Goal: Information Seeking & Learning: Learn about a topic

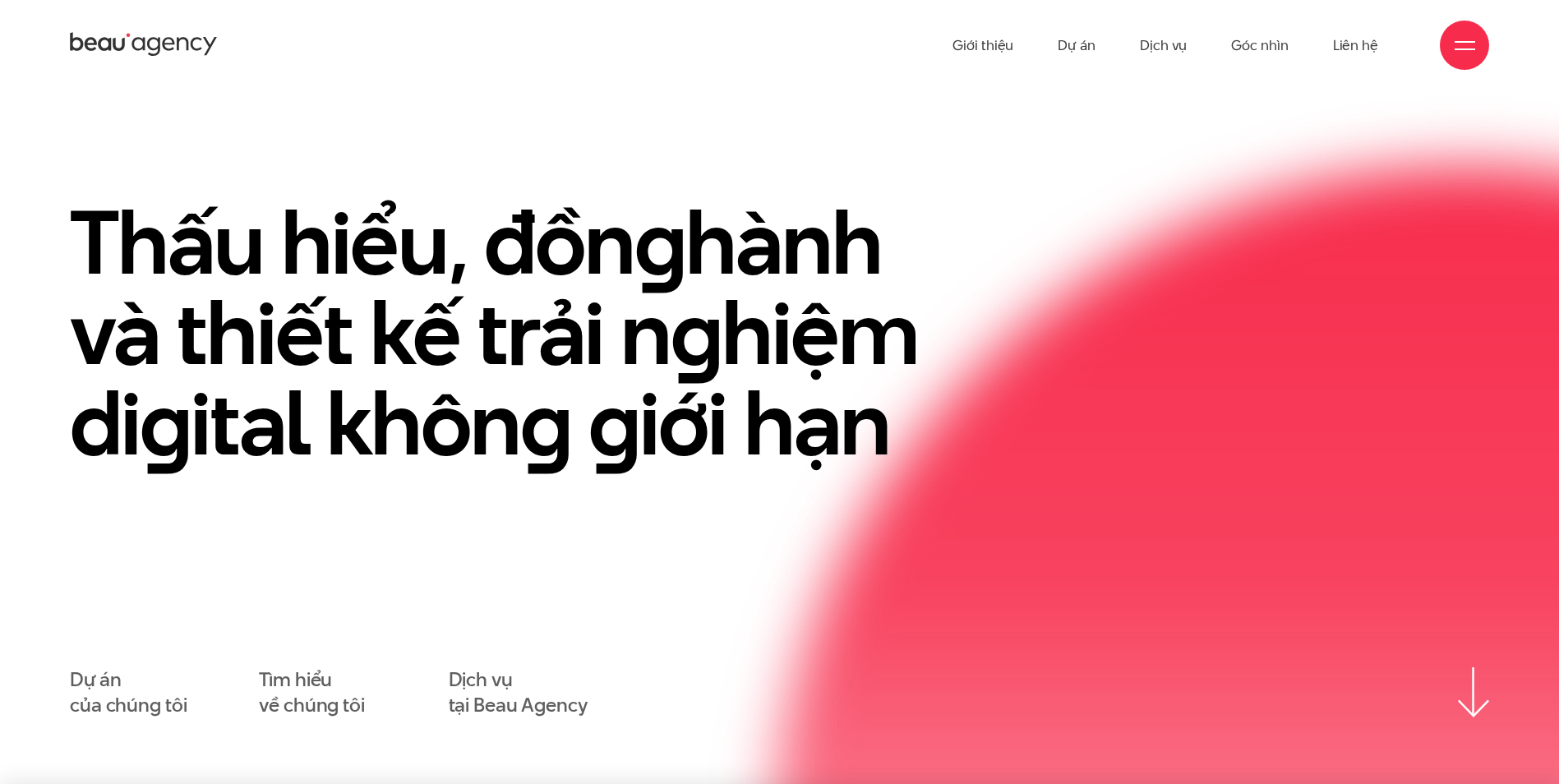
click at [1074, 50] on link "Dự án" at bounding box center [1076, 45] width 38 height 91
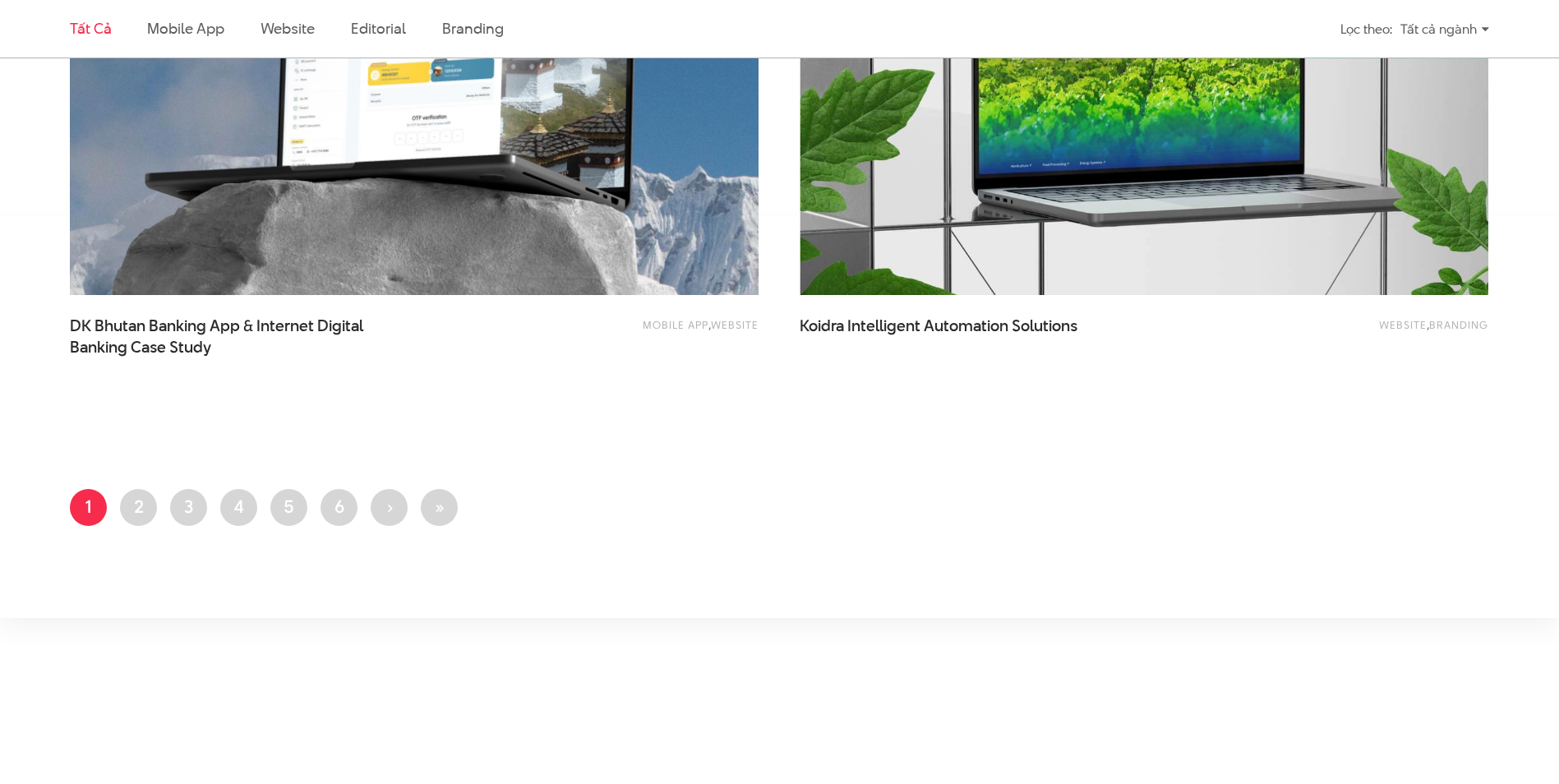
scroll to position [3827, 0]
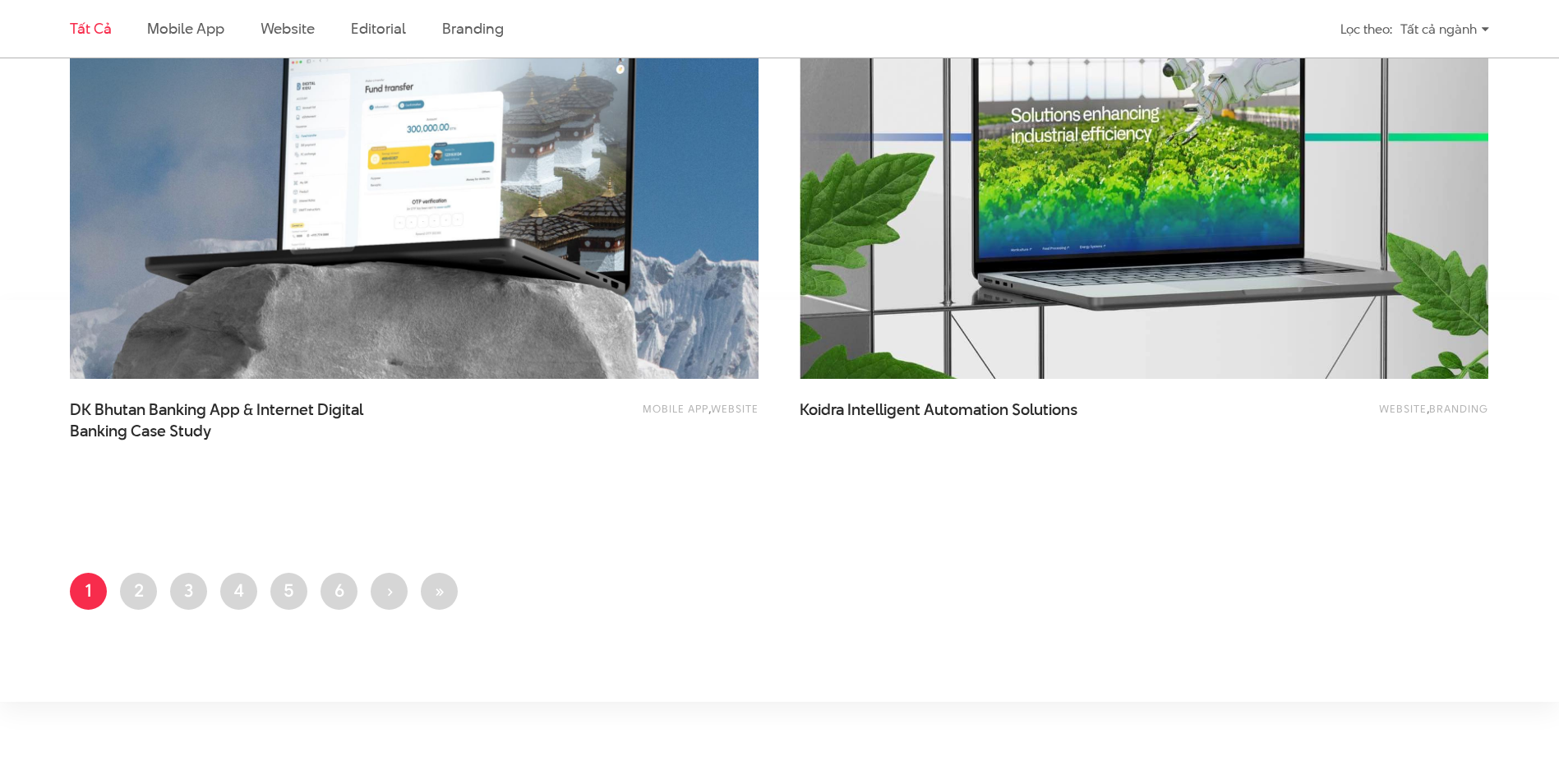
click at [505, 261] on img at bounding box center [414, 148] width 689 height 461
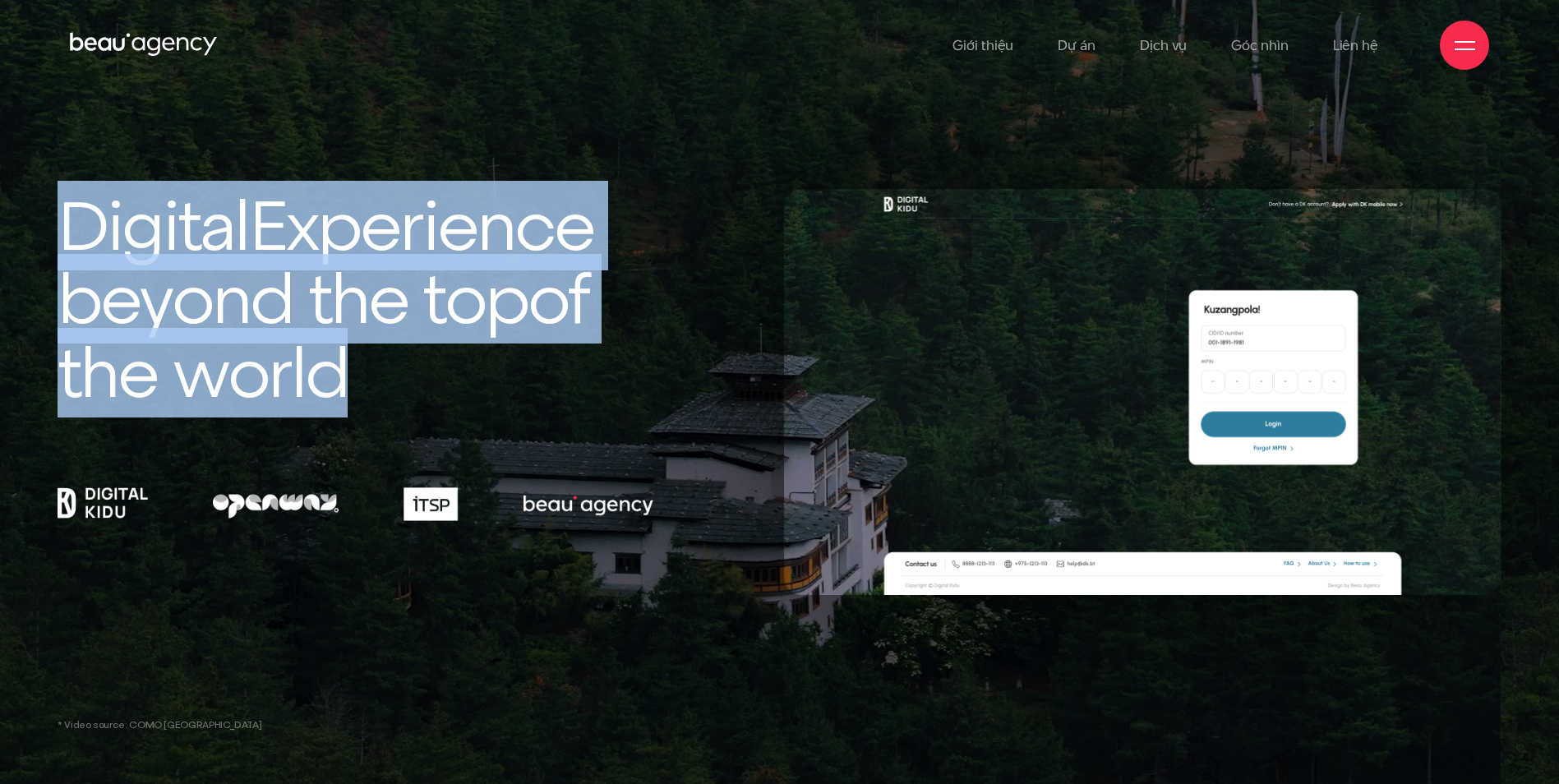
drag, startPoint x: 61, startPoint y: 227, endPoint x: 378, endPoint y: 371, distance: 348.2
click at [378, 371] on h1 "Digital Experience beyond the top of the world" at bounding box center [355, 299] width 595 height 220
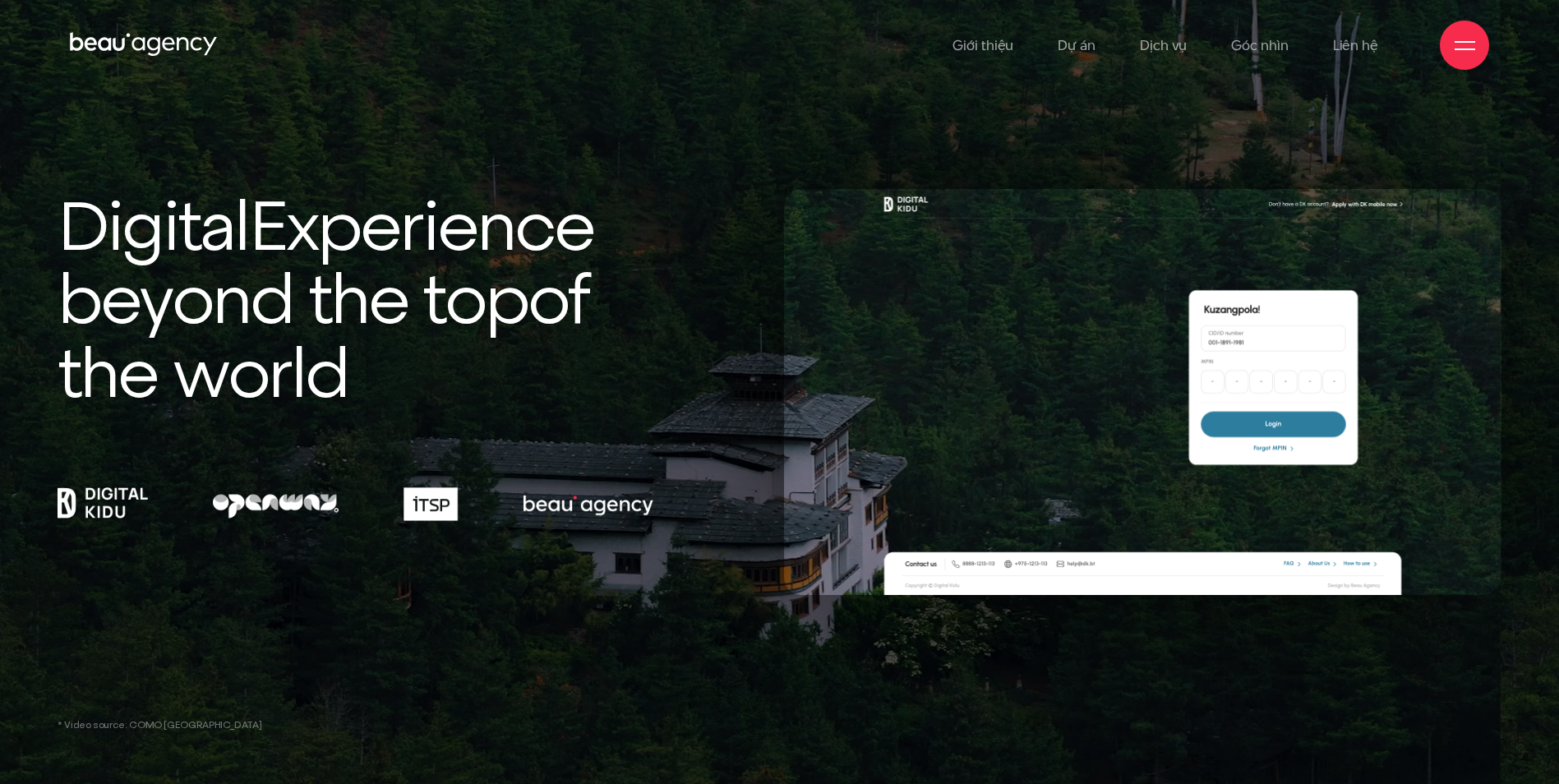
drag, startPoint x: 426, startPoint y: 437, endPoint x: 614, endPoint y: 612, distance: 256.8
click at [612, 611] on div "Digital Experience beyond the top of the world * Video source: COMO [GEOGRAPHIC…" at bounding box center [780, 392] width 1559 height 784
click at [630, 612] on div "Digital Experience beyond the top of the world * Video source: COMO [GEOGRAPHIC…" at bounding box center [780, 392] width 1559 height 784
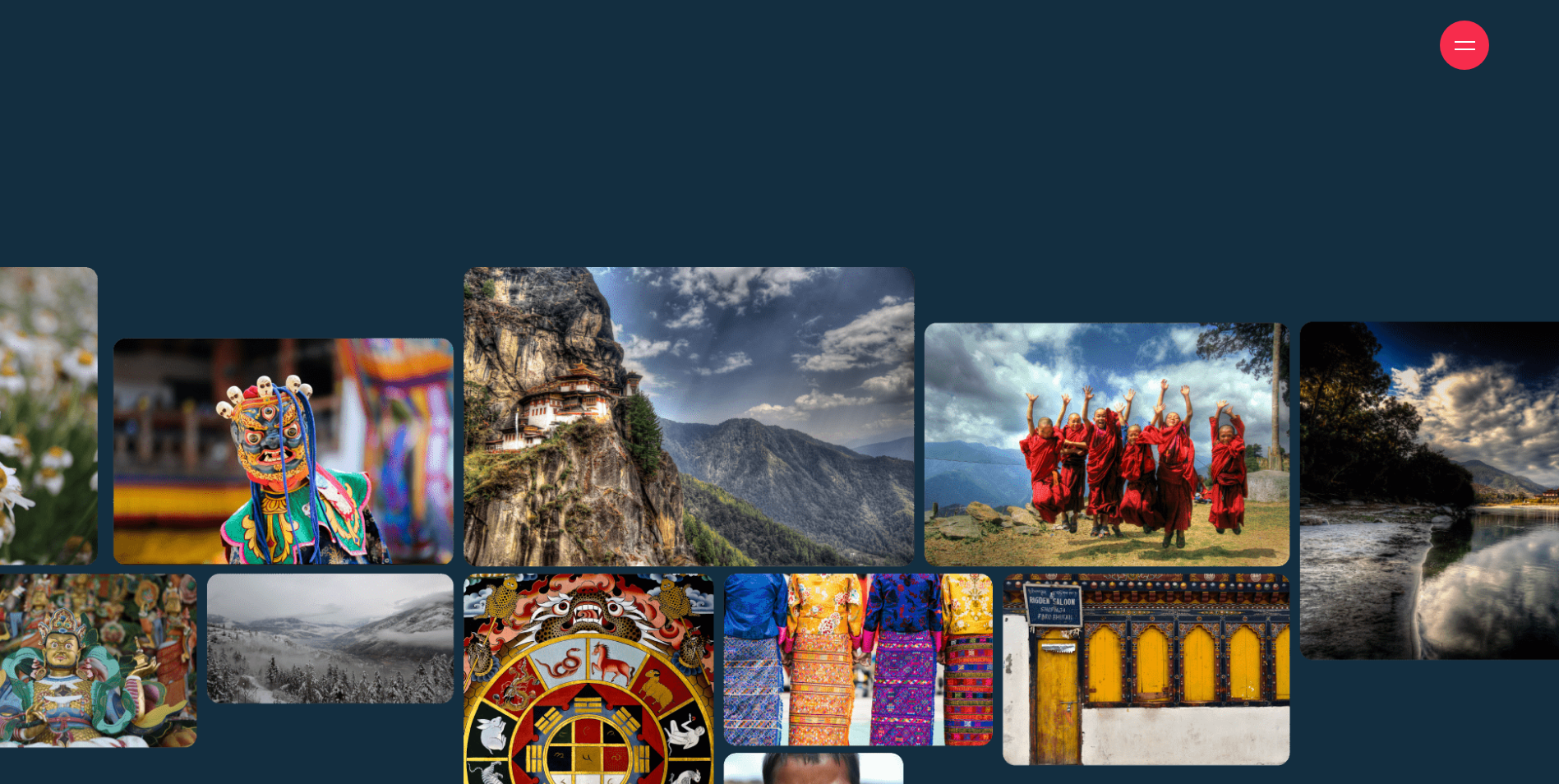
scroll to position [2713, 0]
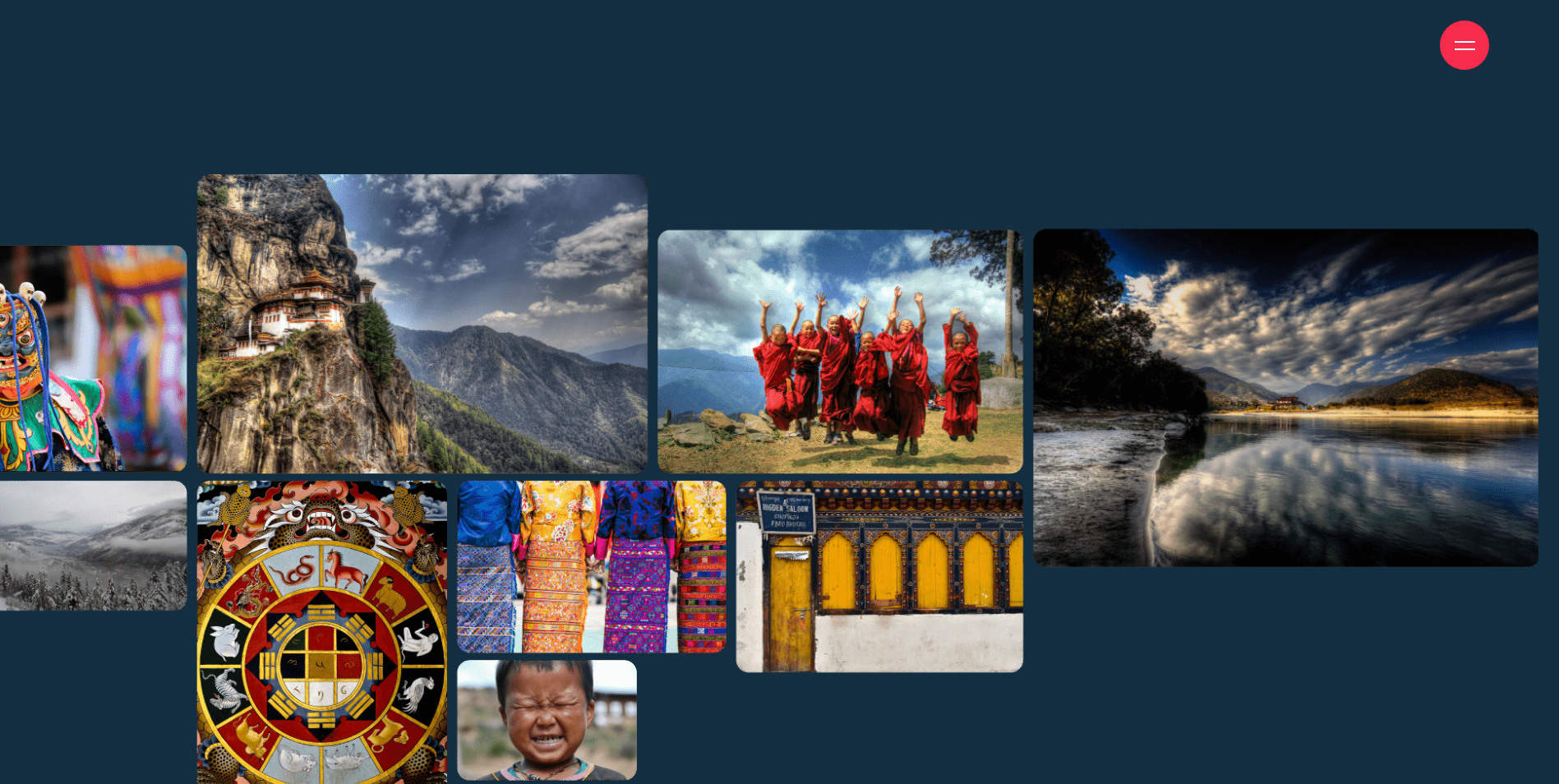
click at [1248, 560] on img at bounding box center [57, 529] width 2961 height 710
click at [912, 458] on img at bounding box center [57, 529] width 2961 height 710
click at [605, 570] on img at bounding box center [57, 529] width 2961 height 710
click at [204, 563] on img at bounding box center [57, 529] width 2961 height 710
click at [51, 416] on img at bounding box center [57, 529] width 2961 height 710
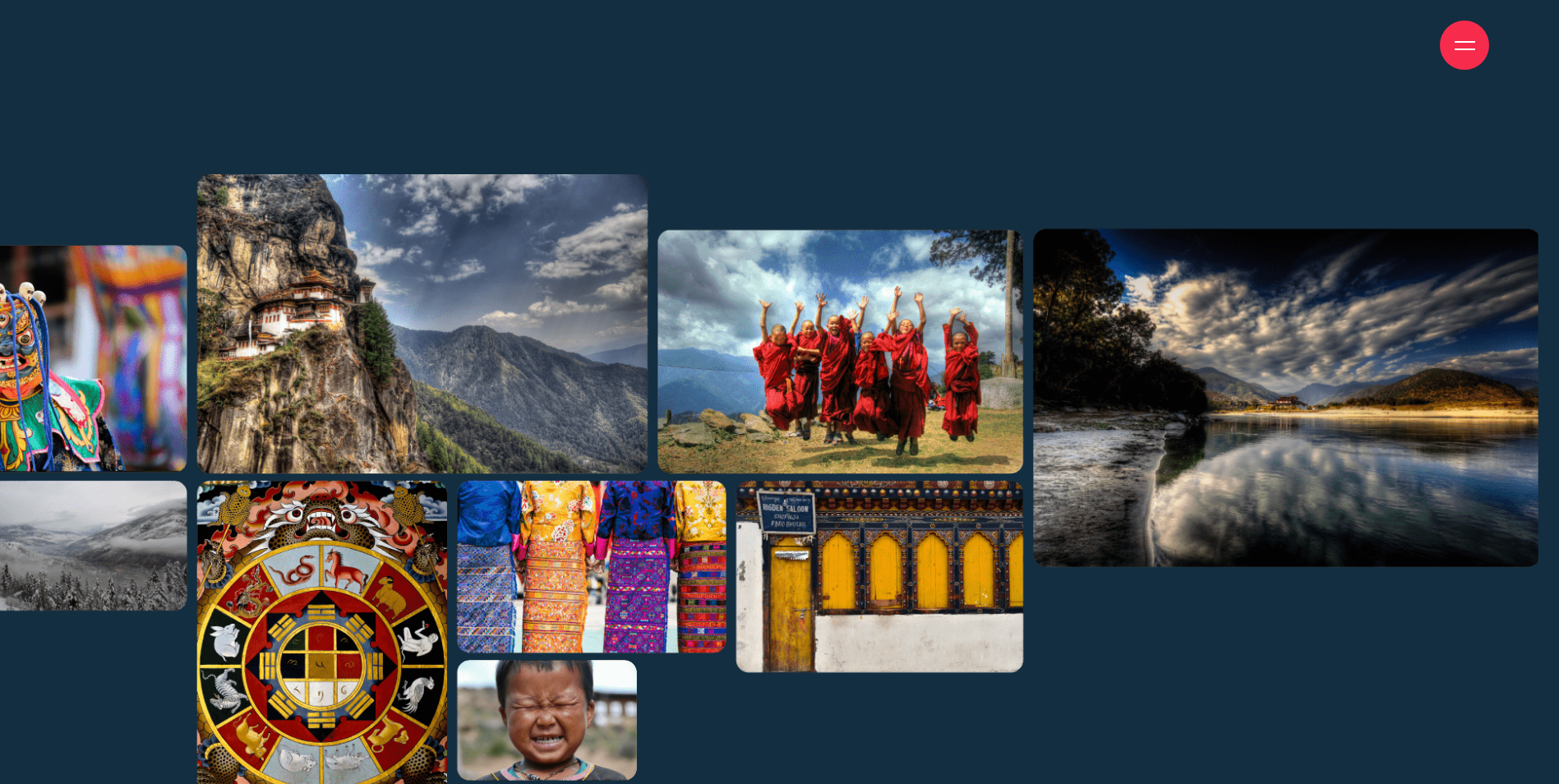
click at [63, 309] on img at bounding box center [57, 529] width 2961 height 710
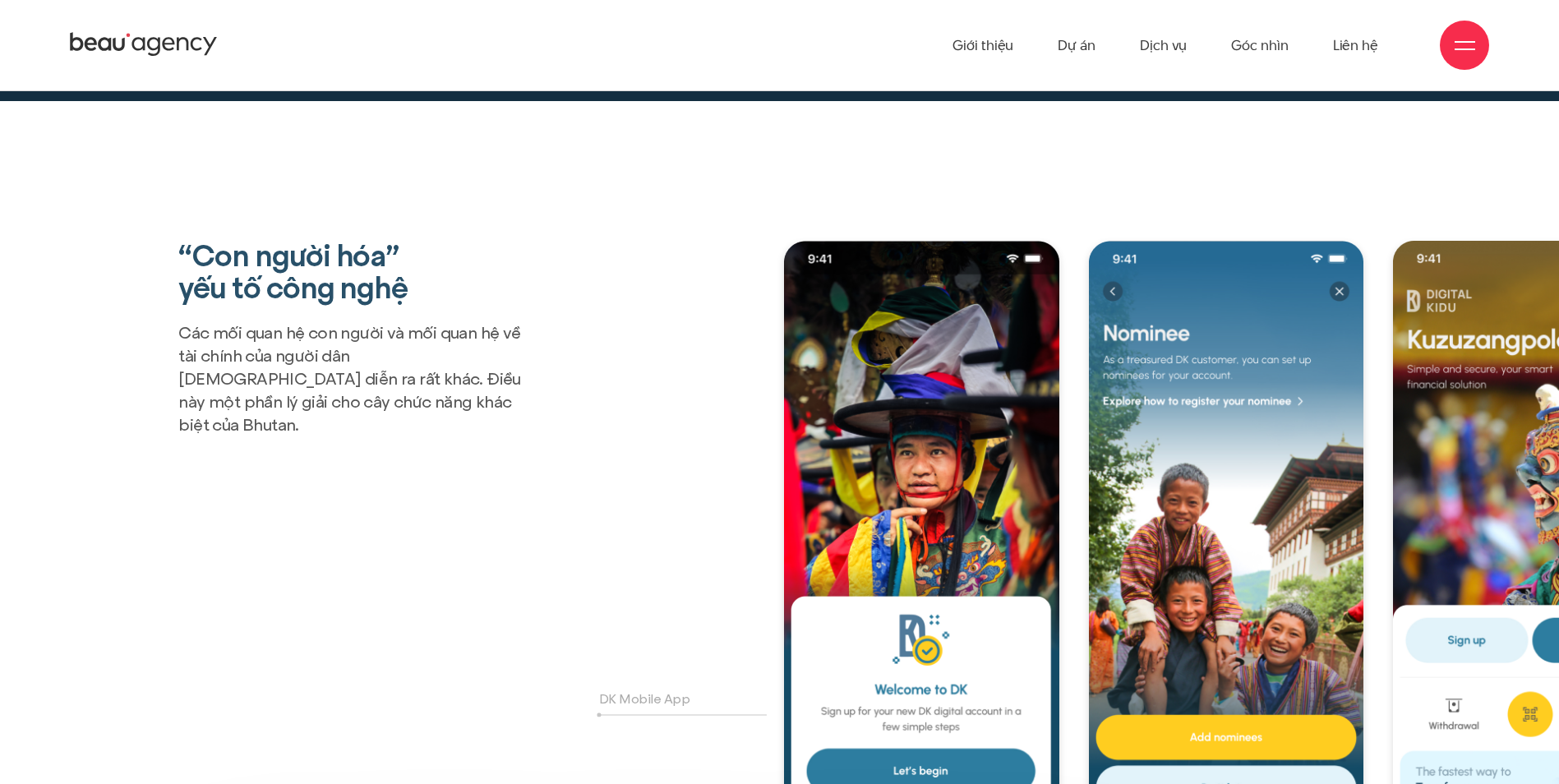
scroll to position [3604, 0]
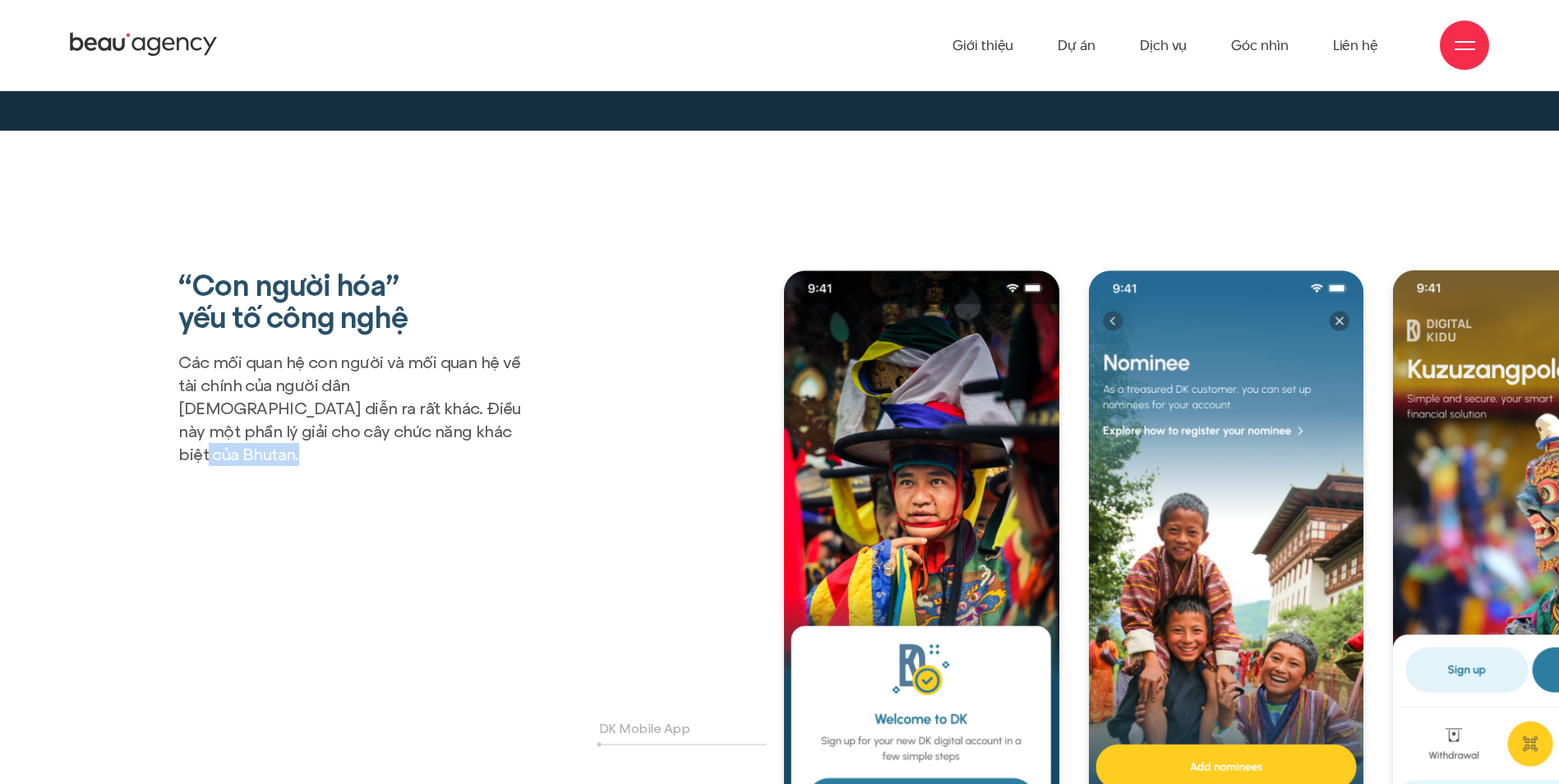
drag, startPoint x: 603, startPoint y: 530, endPoint x: 667, endPoint y: 689, distance: 171.4
click at [667, 689] on div "“Con người hóa” yếu tố công nghệ Các mối quan hệ con người và mối quan hệ về tà…" at bounding box center [780, 611] width 1454 height 681
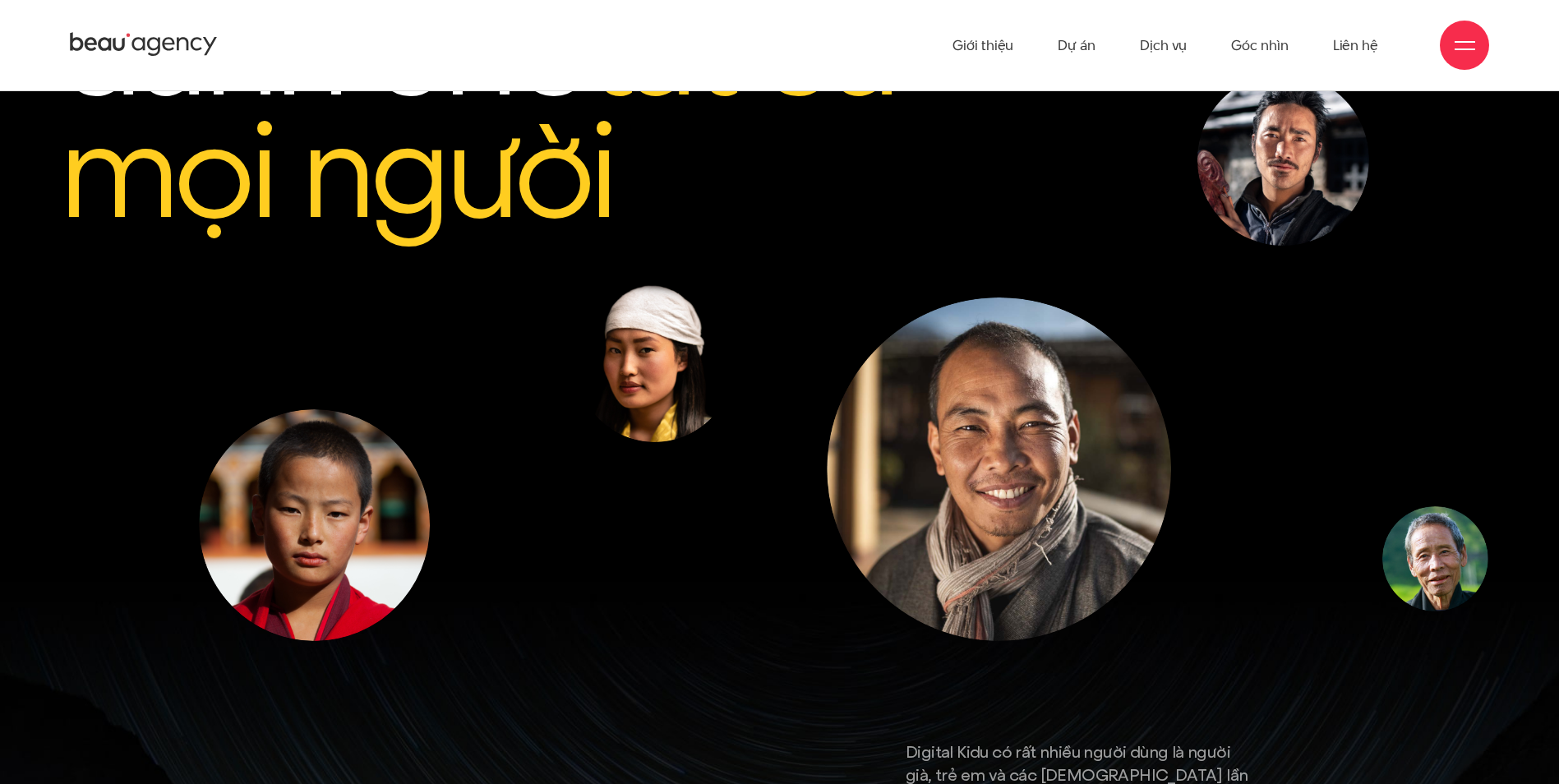
scroll to position [3768, 0]
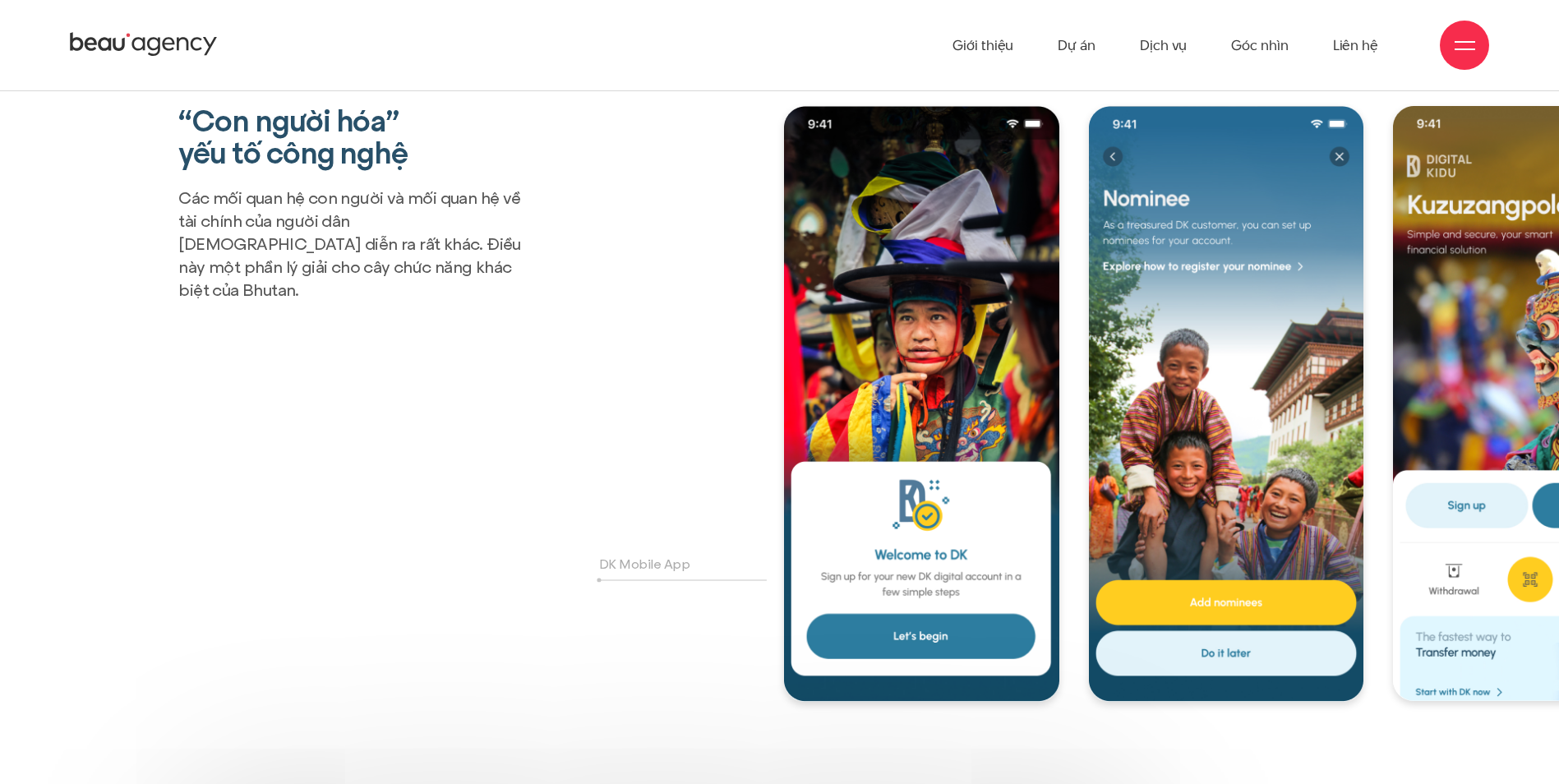
click at [1286, 666] on div "DK Mobile App" at bounding box center [1142, 446] width 727 height 681
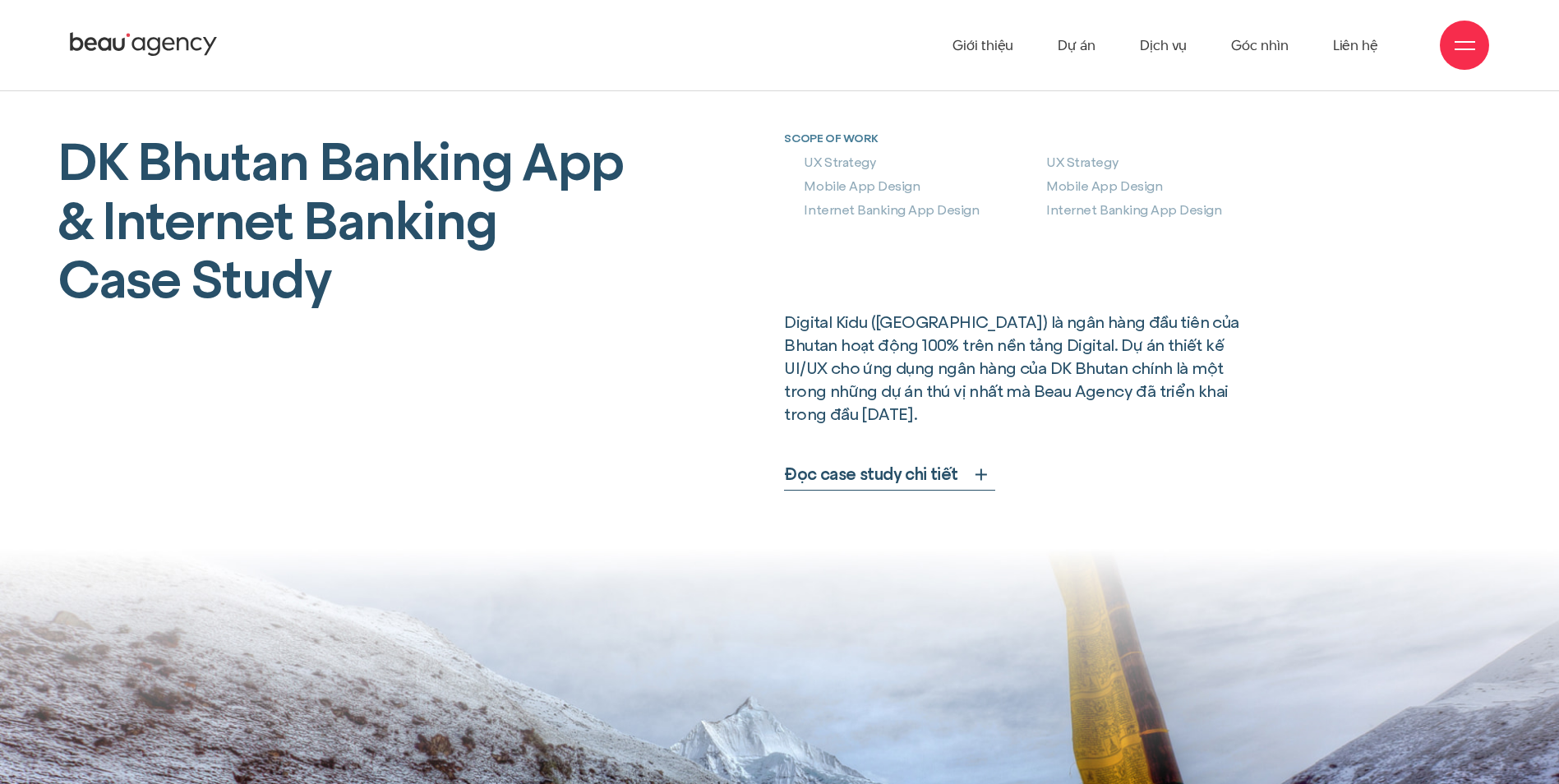
scroll to position [652, 0]
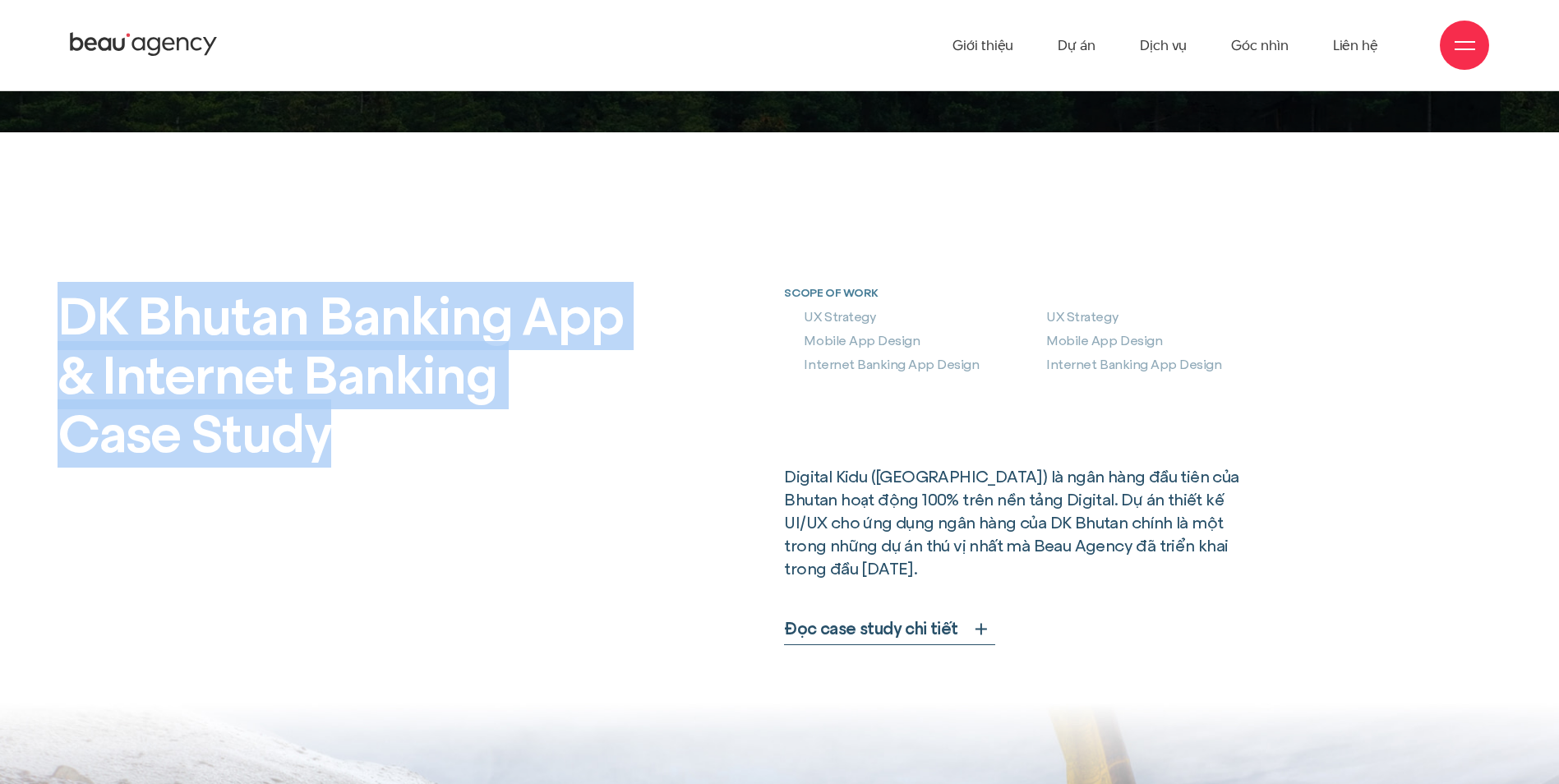
drag, startPoint x: 65, startPoint y: 319, endPoint x: 369, endPoint y: 435, distance: 325.4
click at [369, 435] on h3 "DK Bhutan Banking App & Internet Banking Case Study" at bounding box center [340, 375] width 566 height 177
click at [359, 441] on h3 "DK Bhutan Banking App & Internet Banking Case Study" at bounding box center [340, 375] width 566 height 177
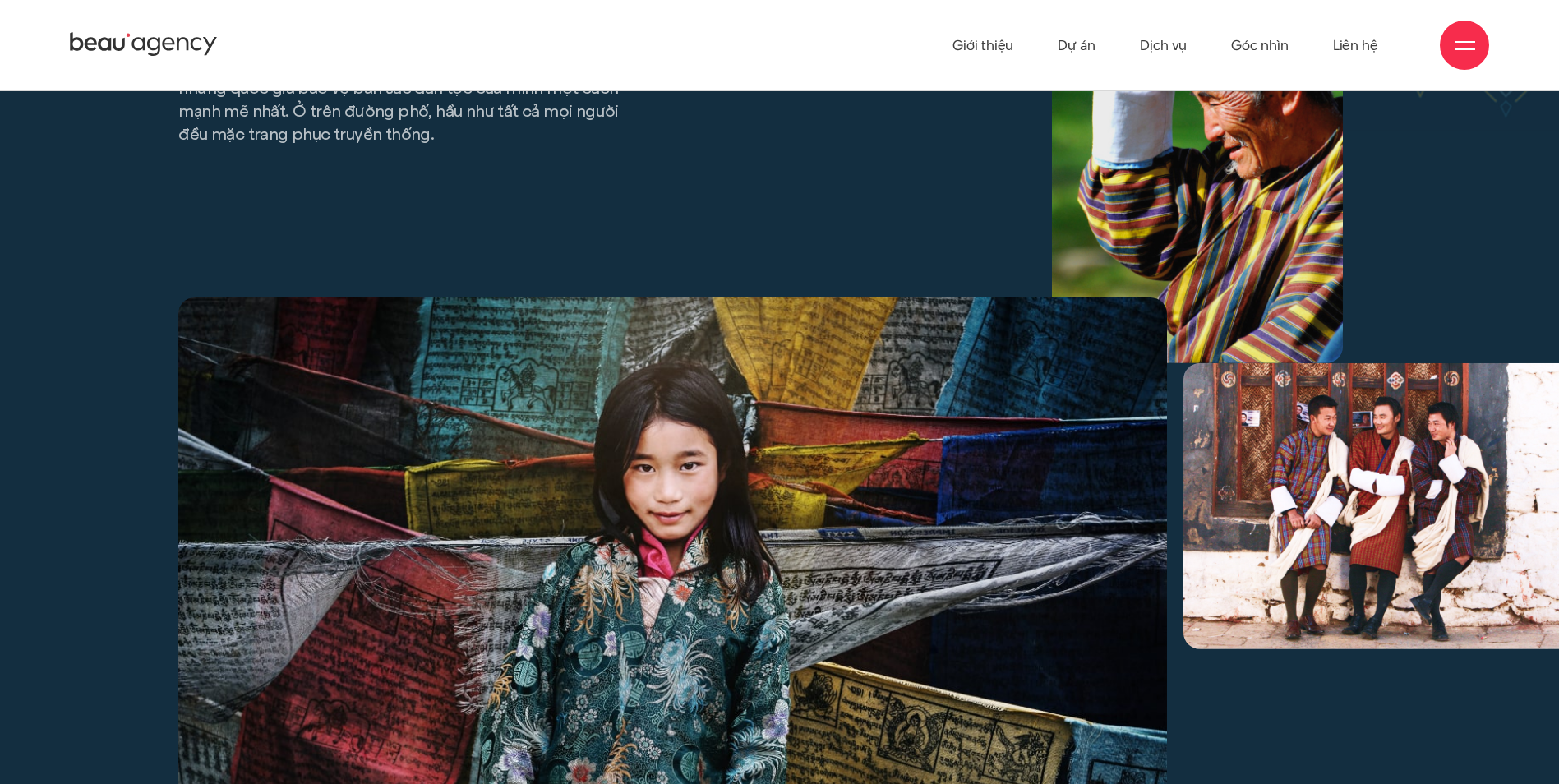
scroll to position [9869, 0]
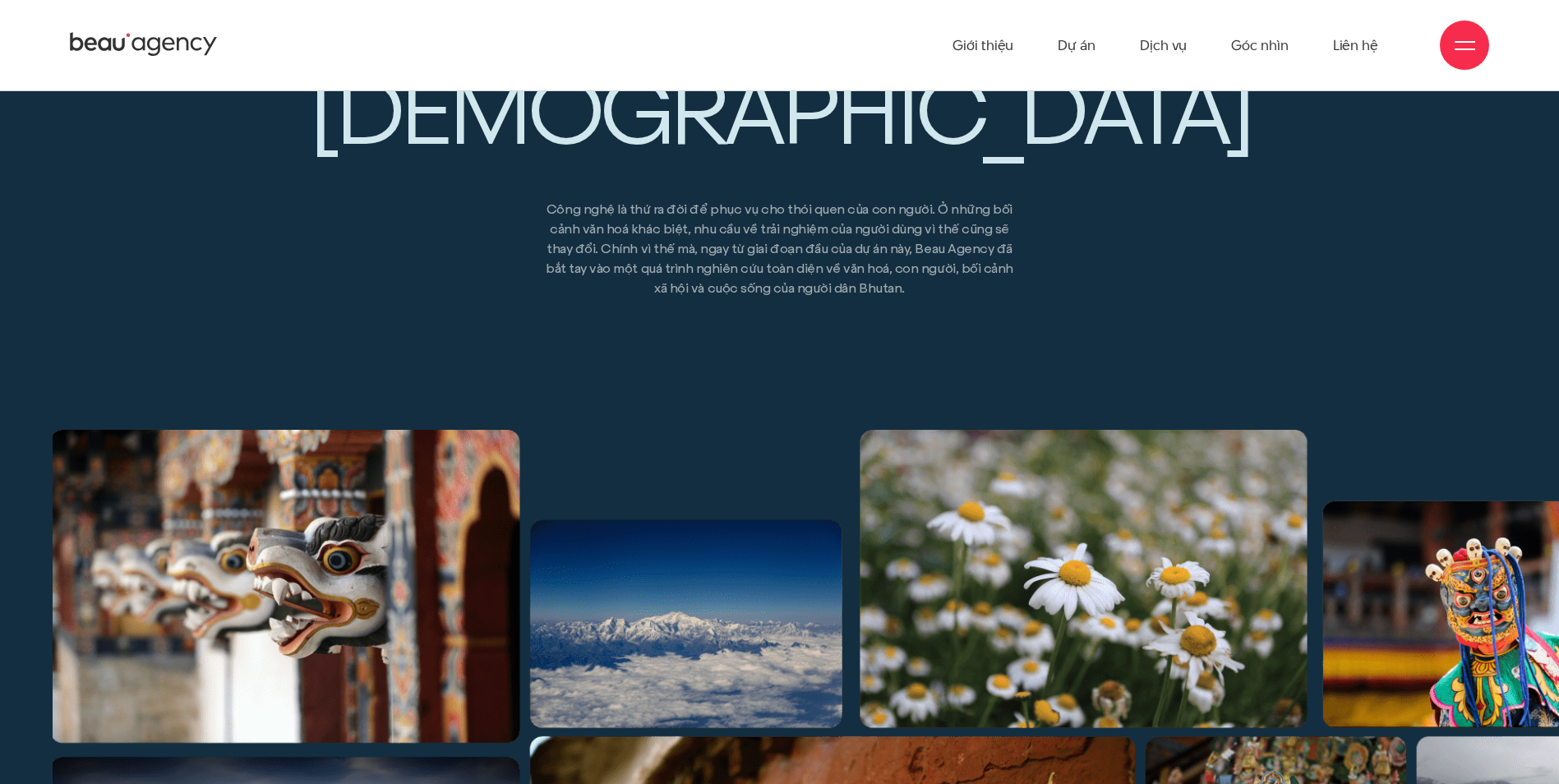
scroll to position [1987, 0]
